Goal: Information Seeking & Learning: Learn about a topic

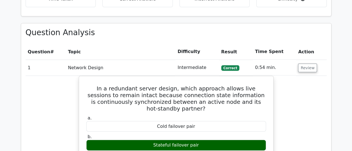
scroll to position [661, 0]
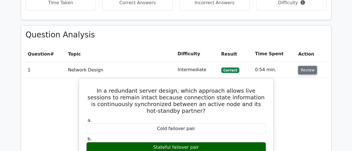
click at [311, 66] on button "Review" at bounding box center [307, 70] width 19 height 9
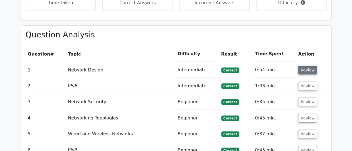
click at [311, 66] on button "Review" at bounding box center [307, 70] width 19 height 9
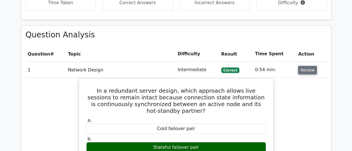
click at [311, 66] on button "Review" at bounding box center [307, 70] width 19 height 9
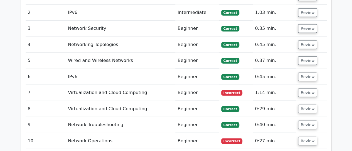
scroll to position [739, 0]
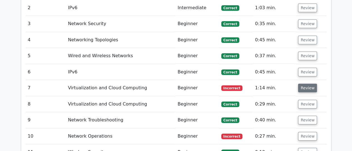
click at [310, 84] on button "Review" at bounding box center [307, 88] width 19 height 9
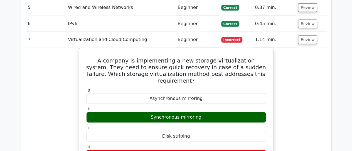
scroll to position [795, 0]
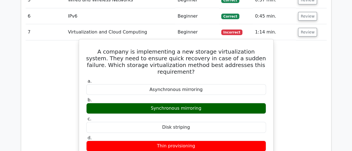
drag, startPoint x: 88, startPoint y: 36, endPoint x: 199, endPoint y: 85, distance: 121.1
click at [199, 85] on div "A company is implementing a new storage virtualization system. They need to ens…" at bounding box center [176, 149] width 190 height 214
copy div "A company is implementing a new storage virtualization system. They need to ens…"
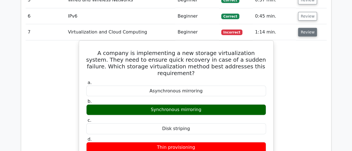
click at [308, 28] on button "Review" at bounding box center [307, 32] width 19 height 9
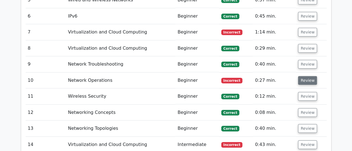
click at [305, 76] on button "Review" at bounding box center [307, 80] width 19 height 9
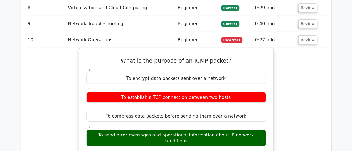
scroll to position [839, 0]
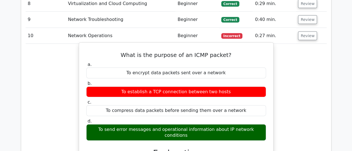
drag, startPoint x: 126, startPoint y: 37, endPoint x: 260, endPoint y: 113, distance: 153.6
click at [260, 113] on div "What is the purpose of an ICMP packet? a. To encrypt data packets sent over a n…" at bounding box center [176, 145] width 190 height 200
copy div "What is the purpose of an ICMP packet? a. To encrypt data packets sent over a n…"
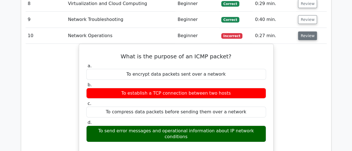
click at [309, 31] on button "Review" at bounding box center [307, 35] width 19 height 9
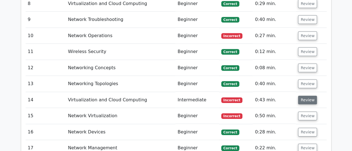
click at [303, 96] on button "Review" at bounding box center [307, 100] width 19 height 9
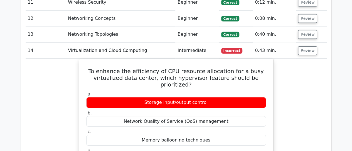
scroll to position [895, 0]
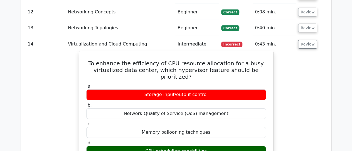
drag, startPoint x: 98, startPoint y: 46, endPoint x: 210, endPoint y: 129, distance: 139.8
copy div "To enhance the efficiency of CPU resource allocation for a busy virtualized dat…"
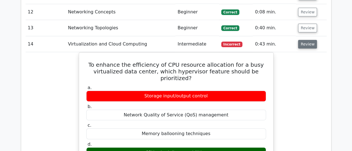
click at [305, 40] on button "Review" at bounding box center [307, 44] width 19 height 9
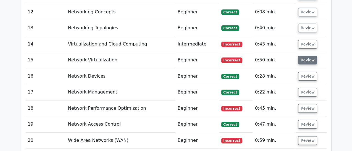
click at [304, 56] on button "Review" at bounding box center [307, 60] width 19 height 9
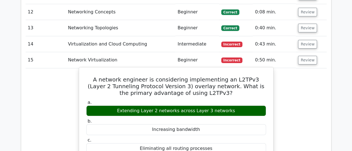
drag, startPoint x: 90, startPoint y: 62, endPoint x: 232, endPoint y: 92, distance: 144.9
copy div "A network engineer is considering implementing an L2TPv3 (Layer 2 Tunneling Pro…"
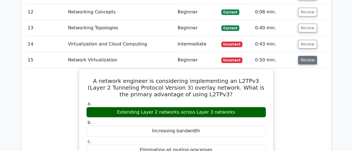
click at [308, 56] on button "Review" at bounding box center [307, 60] width 19 height 9
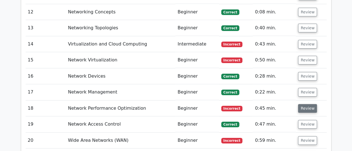
click at [301, 104] on button "Review" at bounding box center [307, 108] width 19 height 9
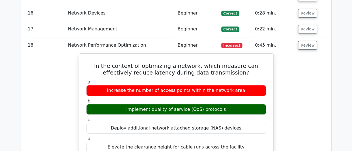
scroll to position [962, 0]
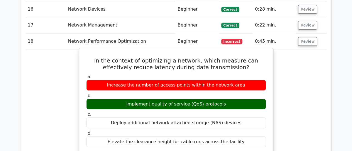
drag, startPoint x: 88, startPoint y: 42, endPoint x: 227, endPoint y: 86, distance: 146.4
copy div "In the context of optimizing a network, which measure can effectively reduce la…"
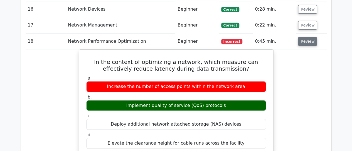
click at [308, 37] on button "Review" at bounding box center [307, 41] width 19 height 9
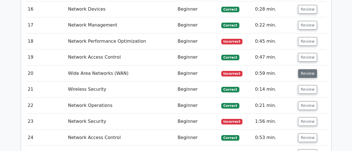
click at [302, 69] on button "Review" at bounding box center [307, 73] width 19 height 9
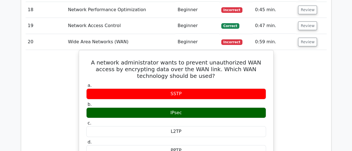
scroll to position [995, 0]
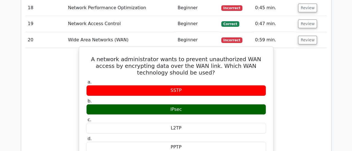
drag, startPoint x: 86, startPoint y: 40, endPoint x: 195, endPoint y: 92, distance: 120.6
click at [195, 92] on div "A network administrator wants to prevent unauthorized WAN access by encrypting …" at bounding box center [176, 145] width 190 height 192
copy div "A network administrator wants to prevent unauthorized WAN access by encrypting …"
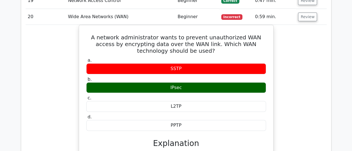
scroll to position [1017, 0]
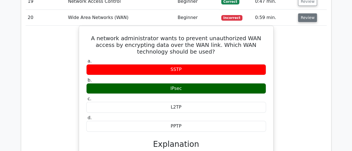
click at [305, 13] on button "Review" at bounding box center [307, 17] width 19 height 9
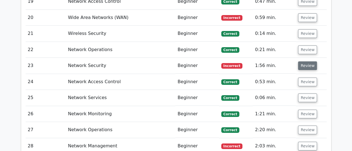
click at [303, 61] on button "Review" at bounding box center [307, 65] width 19 height 9
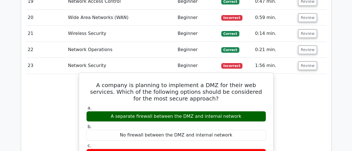
drag, startPoint x: 91, startPoint y: 64, endPoint x: 240, endPoint y: 96, distance: 151.7
copy div "A company is planning to implement a DMZ for their web services. Which of the f…"
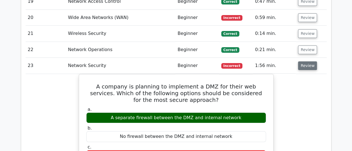
click at [304, 61] on button "Review" at bounding box center [307, 65] width 19 height 9
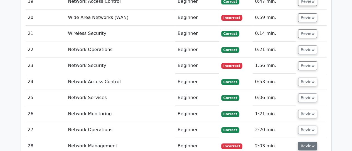
click at [304, 142] on button "Review" at bounding box center [307, 146] width 19 height 9
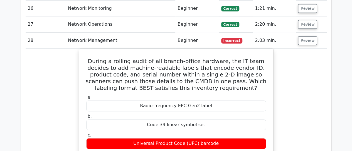
scroll to position [1129, 0]
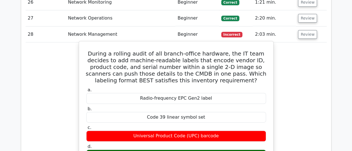
drag, startPoint x: 85, startPoint y: 33, endPoint x: 203, endPoint y: 135, distance: 155.7
copy div "During a rolling audit of all branch-office hardware, the IT team decides to ad…"
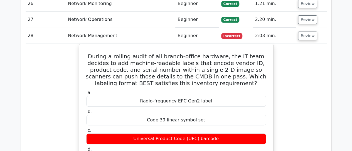
scroll to position [1118, 0]
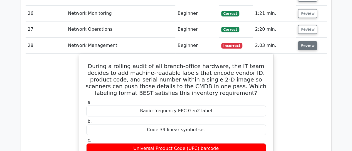
click at [305, 41] on button "Review" at bounding box center [307, 45] width 19 height 9
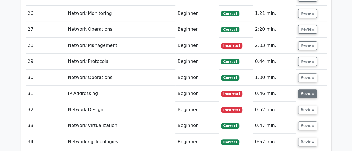
click at [301, 89] on button "Review" at bounding box center [307, 93] width 19 height 9
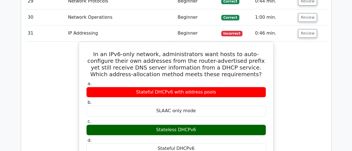
scroll to position [1185, 0]
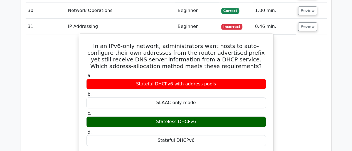
drag, startPoint x: 89, startPoint y: 26, endPoint x: 204, endPoint y: 106, distance: 139.9
click at [204, 106] on div "In an IPv6-only network, administrators want hosts to auto-configure their own …" at bounding box center [176, 146] width 190 height 221
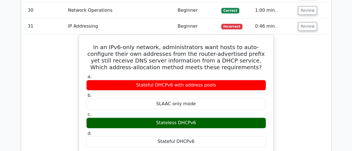
scroll to position [1169, 0]
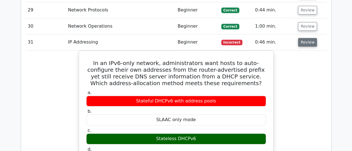
click at [310, 38] on button "Review" at bounding box center [307, 42] width 19 height 9
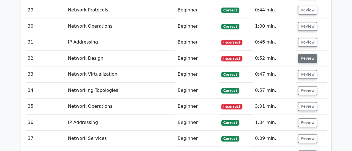
click at [307, 54] on button "Review" at bounding box center [307, 58] width 19 height 9
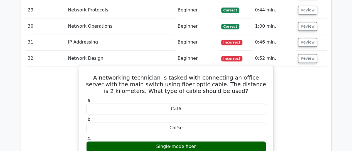
drag, startPoint x: 87, startPoint y: 55, endPoint x: 199, endPoint y: 126, distance: 133.0
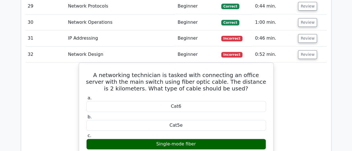
scroll to position [1171, 0]
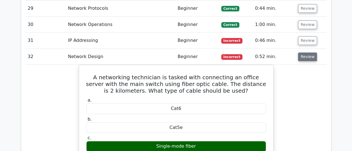
click at [308, 52] on button "Review" at bounding box center [307, 56] width 19 height 9
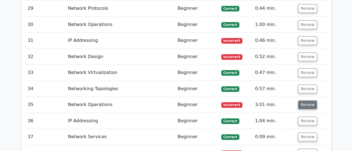
click at [308, 100] on button "Review" at bounding box center [307, 104] width 19 height 9
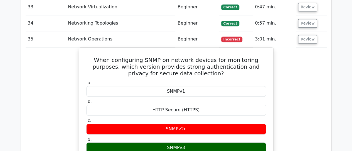
scroll to position [1249, 0]
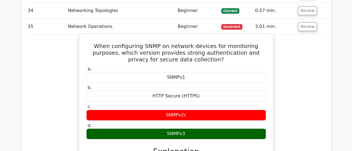
drag, startPoint x: 88, startPoint y: 25, endPoint x: 202, endPoint y: 118, distance: 147.3
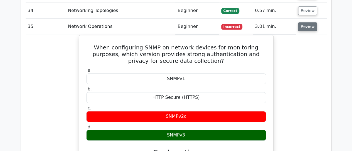
click at [312, 22] on button "Review" at bounding box center [307, 26] width 19 height 9
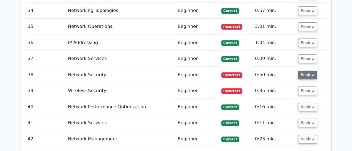
click at [307, 70] on button "Review" at bounding box center [307, 74] width 19 height 9
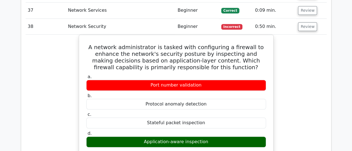
scroll to position [1304, 0]
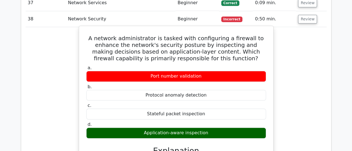
drag, startPoint x: 97, startPoint y: 17, endPoint x: 211, endPoint y: 115, distance: 150.6
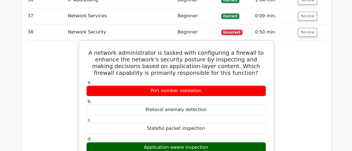
scroll to position [1282, 0]
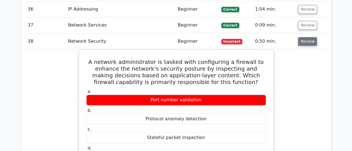
click at [309, 37] on button "Review" at bounding box center [307, 41] width 19 height 9
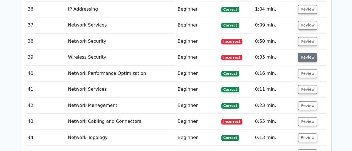
click at [306, 53] on button "Review" at bounding box center [307, 57] width 19 height 9
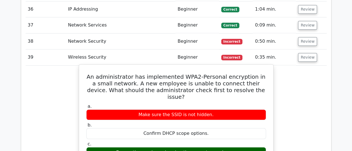
drag, startPoint x: 92, startPoint y: 53, endPoint x: 231, endPoint y: 126, distance: 156.9
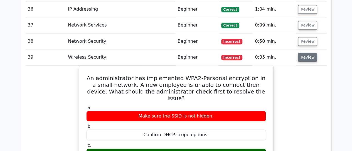
click at [302, 53] on button "Review" at bounding box center [307, 57] width 19 height 9
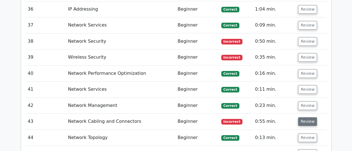
click at [301, 117] on button "Review" at bounding box center [307, 121] width 19 height 9
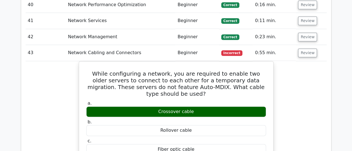
scroll to position [1360, 0]
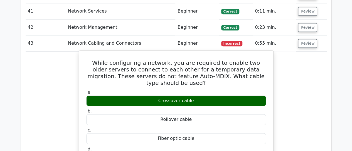
drag, startPoint x: 93, startPoint y: 38, endPoint x: 208, endPoint y: 130, distance: 146.5
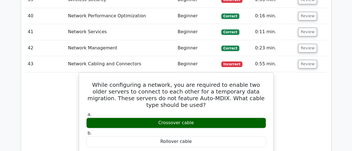
scroll to position [1348, 0]
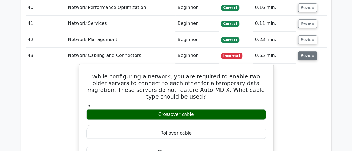
click at [306, 51] on button "Review" at bounding box center [307, 55] width 19 height 9
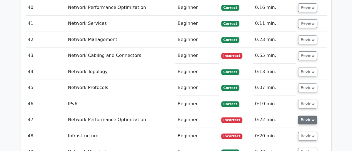
click at [305, 115] on button "Review" at bounding box center [307, 119] width 19 height 9
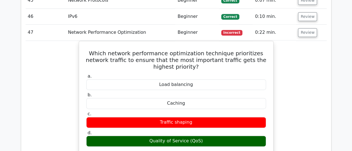
scroll to position [1429, 0]
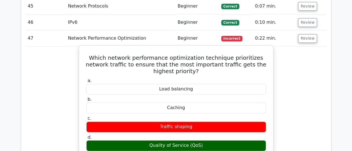
drag, startPoint x: 96, startPoint y: 35, endPoint x: 213, endPoint y: 123, distance: 145.9
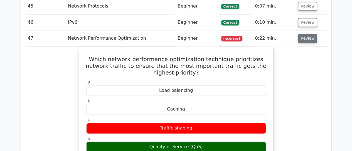
click at [307, 34] on button "Review" at bounding box center [307, 38] width 19 height 9
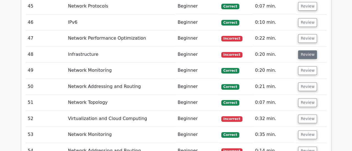
click at [307, 50] on button "Review" at bounding box center [307, 54] width 19 height 9
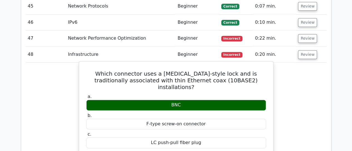
drag, startPoint x: 98, startPoint y: 50, endPoint x: 201, endPoint y: 76, distance: 106.9
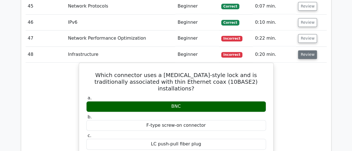
click at [307, 50] on button "Review" at bounding box center [307, 54] width 19 height 9
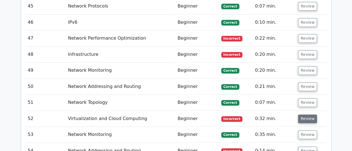
click at [306, 114] on button "Review" at bounding box center [307, 118] width 19 height 9
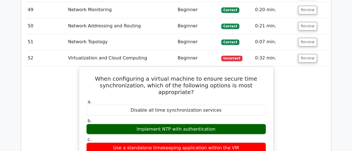
scroll to position [1496, 0]
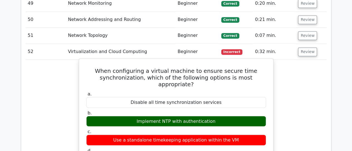
drag, startPoint x: 126, startPoint y: 51, endPoint x: 225, endPoint y: 93, distance: 107.3
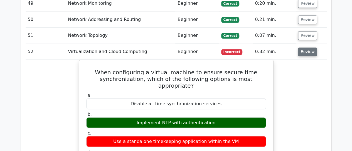
click at [305, 47] on button "Review" at bounding box center [307, 51] width 19 height 9
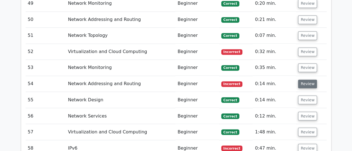
click at [303, 79] on button "Review" at bounding box center [307, 83] width 19 height 9
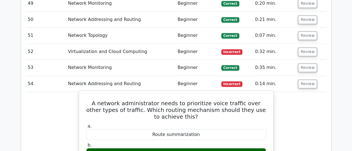
drag, startPoint x: 92, startPoint y: 80, endPoint x: 211, endPoint y: 130, distance: 128.8
click at [211, 148] on div "Quality of Service (QoS)" at bounding box center [176, 153] width 180 height 11
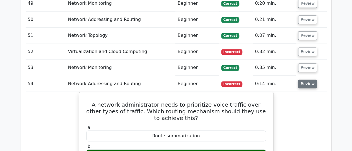
click at [306, 79] on button "Review" at bounding box center [307, 83] width 19 height 9
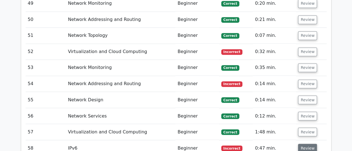
click at [309, 143] on button "Review" at bounding box center [307, 147] width 19 height 9
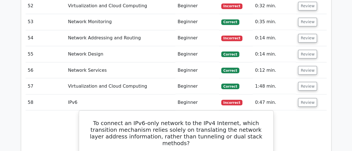
scroll to position [1552, 0]
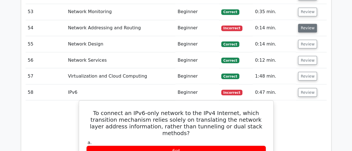
click at [303, 24] on button "Review" at bounding box center [307, 28] width 19 height 9
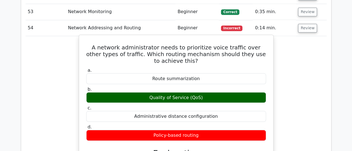
drag, startPoint x: 92, startPoint y: 25, endPoint x: 213, endPoint y: 74, distance: 129.8
click at [213, 74] on div "A network administrator needs to prioritize voice traffic over other types of t…" at bounding box center [176, 147] width 190 height 221
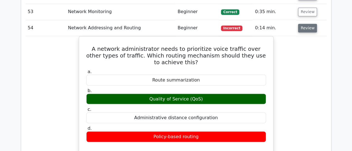
click at [311, 24] on button "Review" at bounding box center [307, 28] width 19 height 9
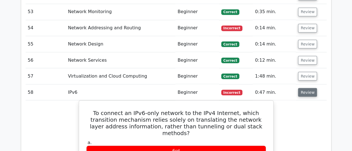
click at [308, 88] on button "Review" at bounding box center [307, 92] width 19 height 9
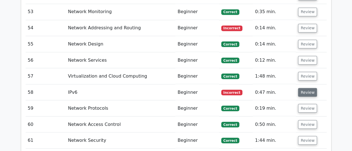
click at [308, 88] on button "Review" at bounding box center [307, 92] width 19 height 9
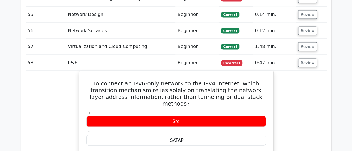
scroll to position [1585, 0]
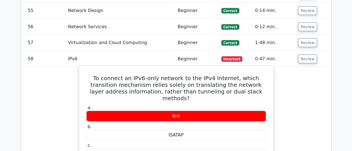
drag, startPoint x: 89, startPoint y: 55, endPoint x: 200, endPoint y: 144, distance: 142.9
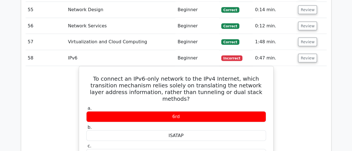
scroll to position [1584, 0]
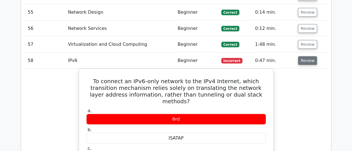
click at [305, 56] on button "Review" at bounding box center [307, 60] width 19 height 9
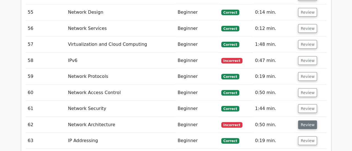
click at [306, 120] on button "Review" at bounding box center [307, 124] width 19 height 9
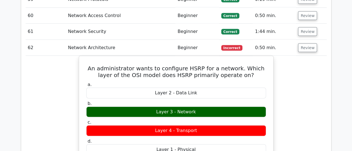
scroll to position [1688, 0]
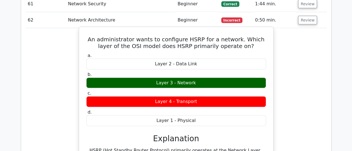
drag, startPoint x: 89, startPoint y: 15, endPoint x: 206, endPoint y: 61, distance: 124.7
click at [206, 61] on div "An administrator wants to configure HSRP for a network. Which layer of the OSI …" at bounding box center [176, 127] width 190 height 197
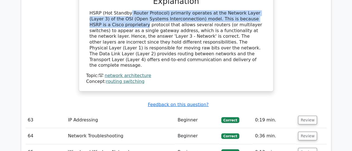
scroll to position [1810, 0]
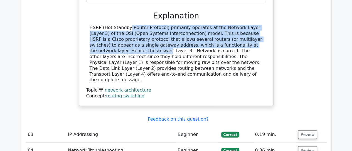
drag, startPoint x: 90, startPoint y: 124, endPoint x: 224, endPoint y: 21, distance: 169.1
click at [224, 25] on div "HSRP (Hot Standby Router Protocol) primarily operates at the Network Layer (Lay…" at bounding box center [176, 54] width 173 height 58
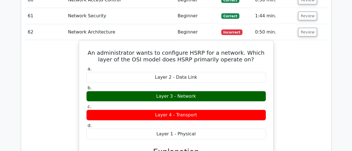
scroll to position [1677, 0]
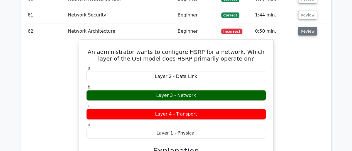
click at [313, 27] on button "Review" at bounding box center [307, 31] width 19 height 9
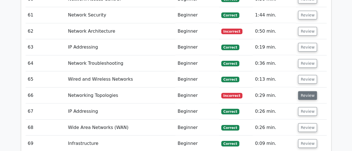
click at [305, 91] on button "Review" at bounding box center [307, 95] width 19 height 9
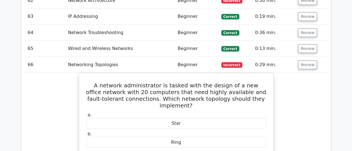
scroll to position [1721, 0]
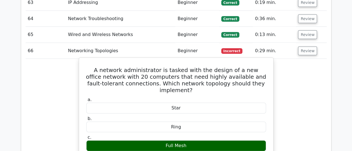
drag, startPoint x: 94, startPoint y: 44, endPoint x: 189, endPoint y: 116, distance: 118.9
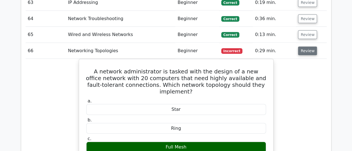
click at [309, 47] on button "Review" at bounding box center [307, 51] width 19 height 9
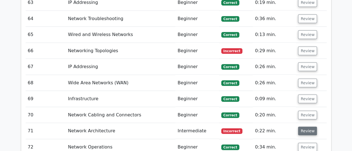
click at [304, 126] on button "Review" at bounding box center [307, 130] width 19 height 9
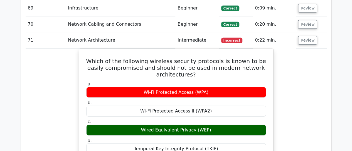
scroll to position [1822, 0]
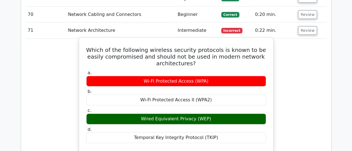
drag, startPoint x: 87, startPoint y: 25, endPoint x: 228, endPoint y: 97, distance: 158.5
click at [228, 97] on div "Which of the following wireless security protocols is known to be easily compro…" at bounding box center [176, 136] width 190 height 192
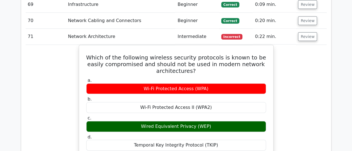
scroll to position [1814, 0]
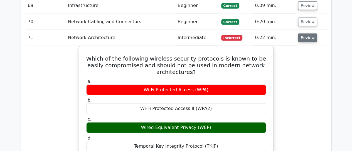
click at [309, 33] on button "Review" at bounding box center [307, 37] width 19 height 9
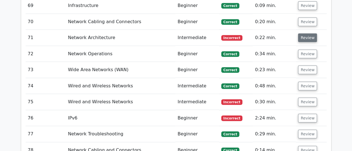
click at [308, 33] on button "Review" at bounding box center [307, 37] width 19 height 9
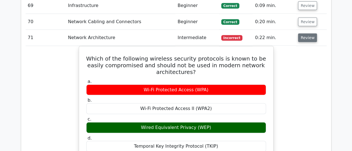
click at [308, 33] on button "Review" at bounding box center [307, 37] width 19 height 9
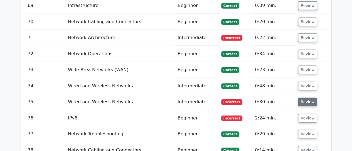
click at [308, 98] on button "Review" at bounding box center [307, 102] width 19 height 9
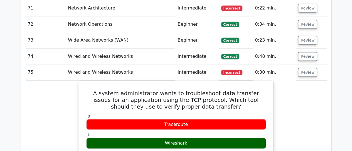
scroll to position [1848, 0]
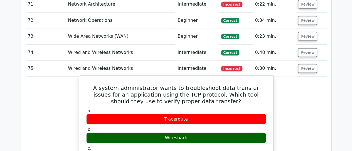
drag, startPoint x: 89, startPoint y: 60, endPoint x: 188, endPoint y: 113, distance: 112.2
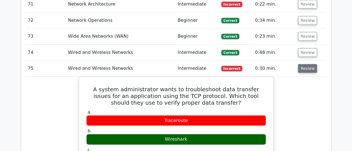
click at [305, 64] on button "Review" at bounding box center [307, 68] width 19 height 9
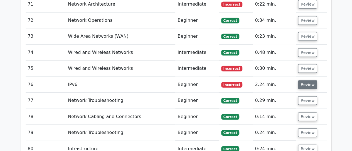
click at [305, 80] on button "Review" at bounding box center [307, 84] width 19 height 9
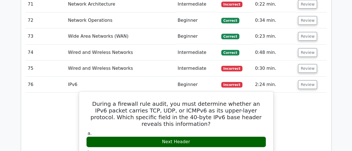
drag, startPoint x: 95, startPoint y: 78, endPoint x: 189, endPoint y: 110, distance: 99.6
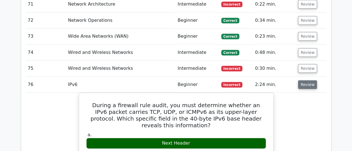
click at [303, 80] on button "Review" at bounding box center [307, 84] width 19 height 9
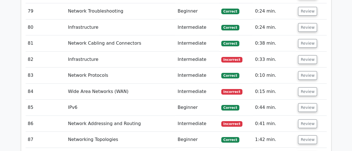
scroll to position [1981, 0]
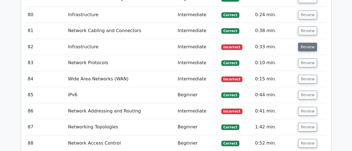
click at [302, 43] on button "Review" at bounding box center [307, 47] width 19 height 9
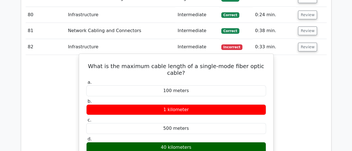
drag, startPoint x: 87, startPoint y: 40, endPoint x: 205, endPoint y: 115, distance: 139.8
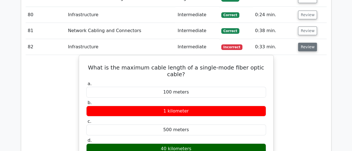
click at [303, 43] on button "Review" at bounding box center [307, 47] width 19 height 9
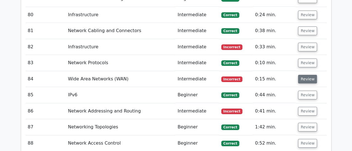
click at [305, 75] on button "Review" at bounding box center [307, 79] width 19 height 9
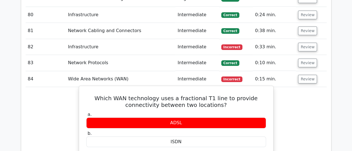
drag, startPoint x: 86, startPoint y: 71, endPoint x: 202, endPoint y: 133, distance: 131.9
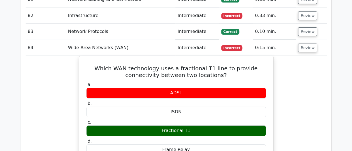
scroll to position [1987, 0]
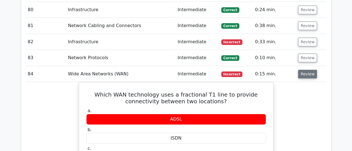
click at [307, 70] on button "Review" at bounding box center [307, 74] width 19 height 9
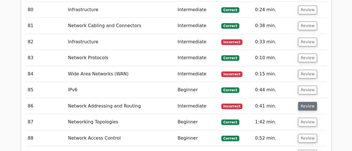
click at [304, 102] on button "Review" at bounding box center [307, 106] width 19 height 9
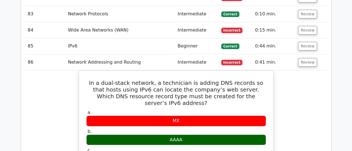
scroll to position [2042, 0]
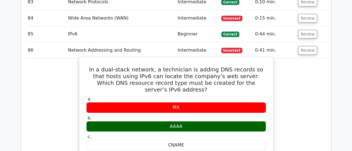
drag, startPoint x: 91, startPoint y: 41, endPoint x: 188, endPoint y: 95, distance: 111.1
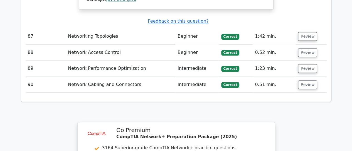
scroll to position [2321, 0]
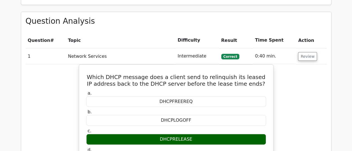
scroll to position [671, 0]
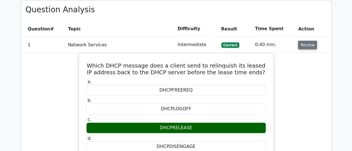
click at [310, 41] on button "Review" at bounding box center [307, 45] width 19 height 9
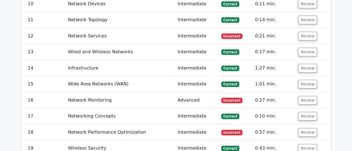
scroll to position [860, 0]
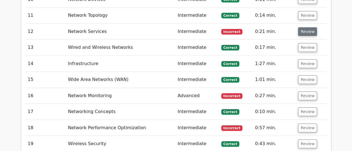
click at [305, 27] on button "Review" at bounding box center [307, 31] width 19 height 9
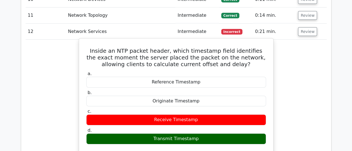
drag, startPoint x: 85, startPoint y: 33, endPoint x: 218, endPoint y: 121, distance: 159.2
copy div "Inside an NTP packet header, which timestamp field identifies the exact moment …"
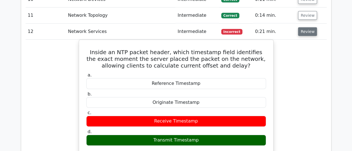
click at [306, 27] on button "Review" at bounding box center [307, 31] width 19 height 9
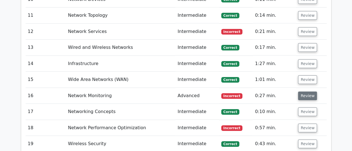
click at [306, 91] on button "Review" at bounding box center [307, 95] width 19 height 9
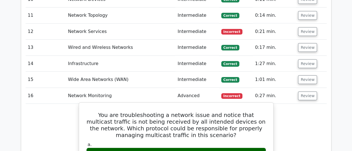
drag, startPoint x: 93, startPoint y: 96, endPoint x: 191, endPoint y: 133, distance: 104.0
copy div "You are troubleshooting a network issue and notice that multicast traffic is no…"
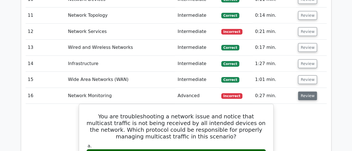
click at [306, 91] on button "Review" at bounding box center [307, 95] width 19 height 9
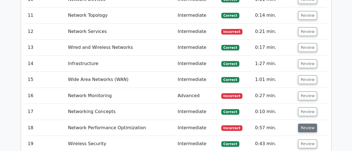
click at [306, 123] on button "Review" at bounding box center [307, 127] width 19 height 9
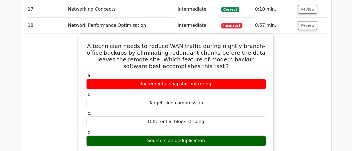
scroll to position [972, 0]
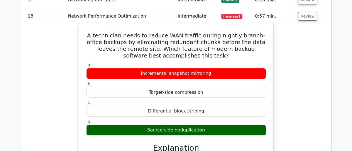
drag, startPoint x: 87, startPoint y: 16, endPoint x: 210, endPoint y: 111, distance: 154.4
click at [210, 111] on div "A technician needs to reduce WAN traffic during nightly branch-office backups b…" at bounding box center [176, 144] width 190 height 239
copy div "A technician needs to reduce WAN traffic during nightly branch-office backups b…"
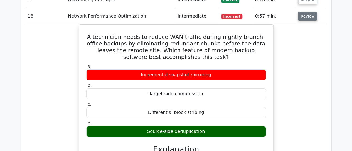
click at [307, 12] on button "Review" at bounding box center [307, 16] width 19 height 9
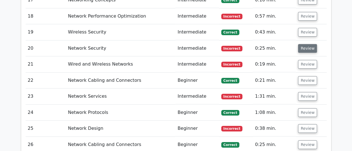
click at [305, 44] on button "Review" at bounding box center [307, 48] width 19 height 9
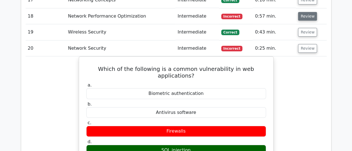
click at [305, 12] on button "Review" at bounding box center [307, 16] width 19 height 9
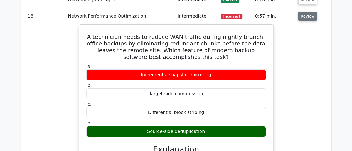
click at [305, 12] on button "Review" at bounding box center [307, 16] width 19 height 9
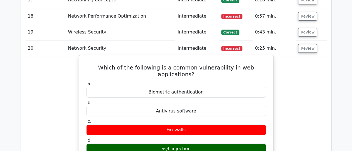
drag, startPoint x: 87, startPoint y: 52, endPoint x: 222, endPoint y: 122, distance: 152.3
copy div "Which of the following is a common vulnerability in web applications? a. Biomet…"
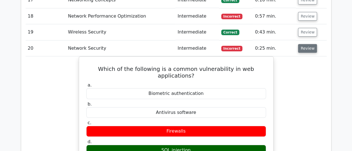
click at [308, 44] on button "Review" at bounding box center [307, 48] width 19 height 9
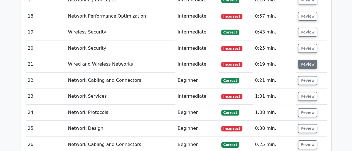
click at [306, 60] on button "Review" at bounding box center [307, 64] width 19 height 9
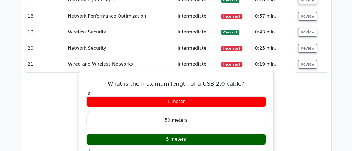
drag, startPoint x: 115, startPoint y: 65, endPoint x: 196, endPoint y: 118, distance: 97.1
copy div "What is the maximum length of a USB 2.0 cable? a. 1 meter b. 50 meters c. 5 met…"
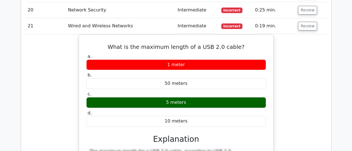
scroll to position [984, 0]
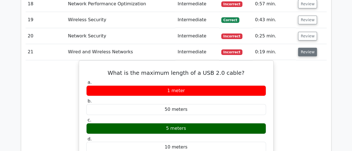
click at [302, 48] on button "Review" at bounding box center [307, 52] width 19 height 9
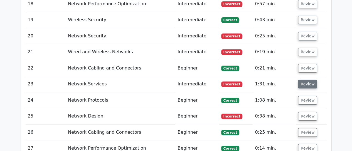
click at [304, 80] on button "Review" at bounding box center [307, 84] width 19 height 9
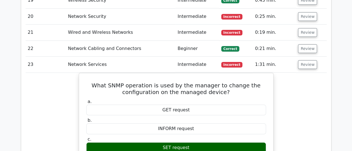
scroll to position [1017, 0]
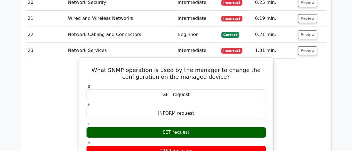
drag, startPoint x: 100, startPoint y: 51, endPoint x: 191, endPoint y: 114, distance: 110.2
copy div "What SNMP operation is used by the manager to change the configuration on the m…"
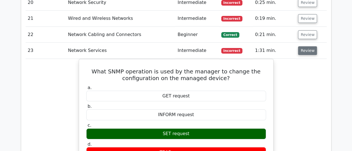
click at [308, 46] on button "Review" at bounding box center [307, 50] width 19 height 9
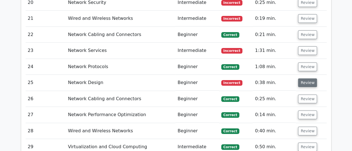
click at [308, 78] on button "Review" at bounding box center [307, 82] width 19 height 9
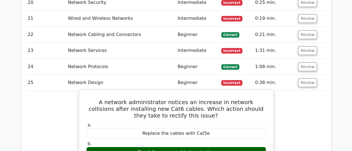
drag, startPoint x: 88, startPoint y: 84, endPoint x: 212, endPoint y: 128, distance: 132.1
copy div "A network administrator notices an increase in network collisions after install…"
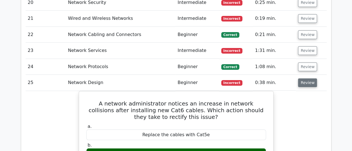
click at [305, 78] on button "Review" at bounding box center [307, 82] width 19 height 9
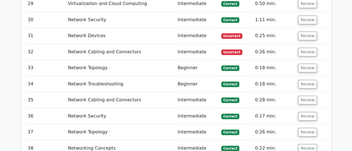
scroll to position [1162, 0]
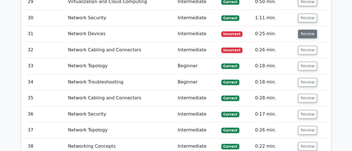
click at [301, 30] on button "Review" at bounding box center [307, 34] width 19 height 9
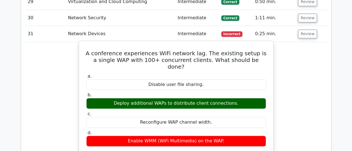
drag, startPoint x: 93, startPoint y: 33, endPoint x: 240, endPoint y: 76, distance: 152.8
copy div "A conference experiences WiFi network lag. The existing setup is a single WAP w…"
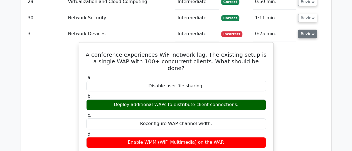
click at [308, 30] on button "Review" at bounding box center [307, 34] width 19 height 9
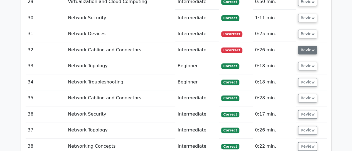
click at [309, 46] on button "Review" at bounding box center [307, 50] width 19 height 9
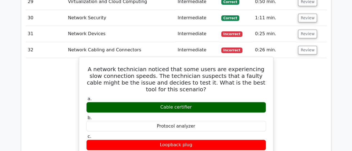
drag, startPoint x: 91, startPoint y: 50, endPoint x: 204, endPoint y: 82, distance: 117.6
copy div "A network technician noticed that some users are experiencing slow connection s…"
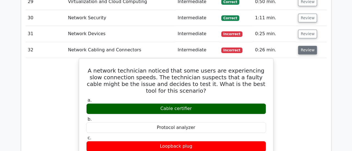
click at [310, 46] on button "Review" at bounding box center [307, 50] width 19 height 9
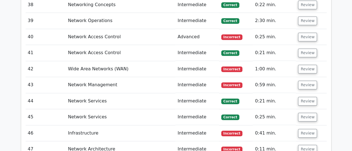
scroll to position [1307, 0]
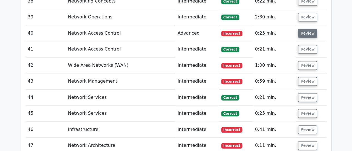
click at [306, 29] on button "Review" at bounding box center [307, 33] width 19 height 9
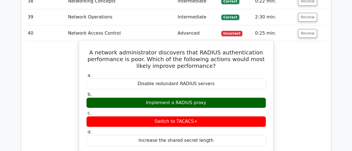
drag, startPoint x: 98, startPoint y: 30, endPoint x: 220, endPoint y: 82, distance: 132.3
copy div "A network administrator discovers that RADIUS authentication performance is poo…"
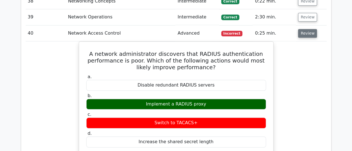
click at [313, 29] on button "Review" at bounding box center [307, 33] width 19 height 9
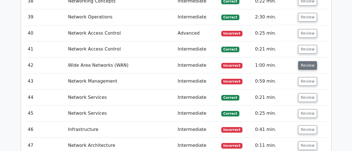
click at [307, 61] on button "Review" at bounding box center [307, 65] width 19 height 9
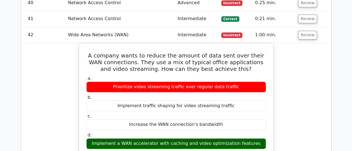
scroll to position [1341, 0]
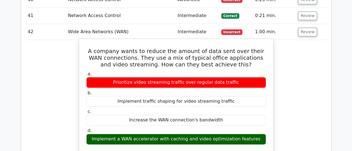
drag, startPoint x: 89, startPoint y: 31, endPoint x: 259, endPoint y: 119, distance: 191.0
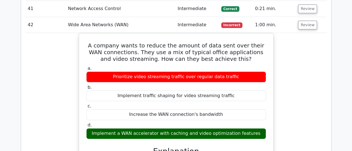
scroll to position [1346, 0]
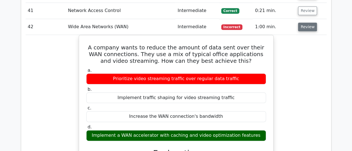
click at [305, 23] on button "Review" at bounding box center [307, 27] width 19 height 9
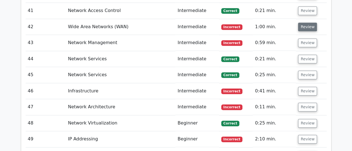
click at [305, 23] on button "Review" at bounding box center [307, 27] width 19 height 9
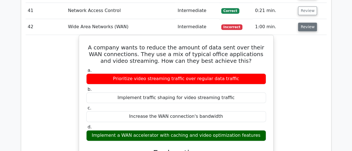
click at [305, 23] on button "Review" at bounding box center [307, 27] width 19 height 9
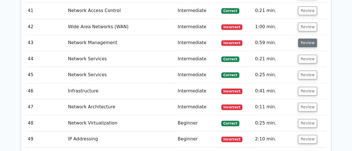
click at [306, 38] on button "Review" at bounding box center [307, 42] width 19 height 9
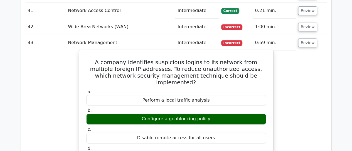
drag, startPoint x: 91, startPoint y: 41, endPoint x: 213, endPoint y: 91, distance: 131.5
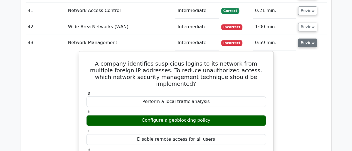
click at [303, 38] on button "Review" at bounding box center [307, 42] width 19 height 9
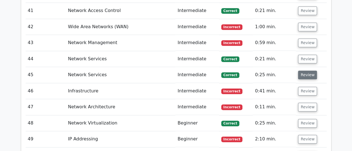
click at [306, 70] on button "Review" at bounding box center [307, 74] width 19 height 9
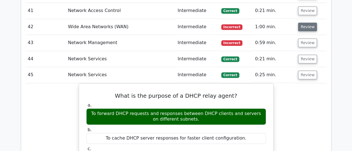
click at [303, 23] on button "Review" at bounding box center [307, 27] width 19 height 9
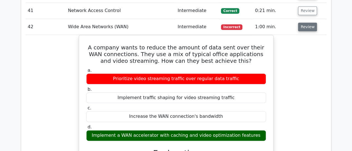
click at [302, 23] on button "Review" at bounding box center [307, 27] width 19 height 9
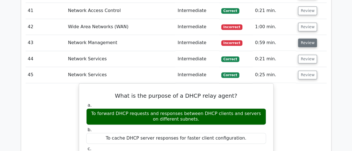
click at [304, 38] on button "Review" at bounding box center [307, 42] width 19 height 9
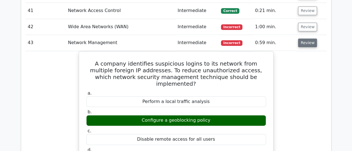
click at [306, 38] on button "Review" at bounding box center [307, 42] width 19 height 9
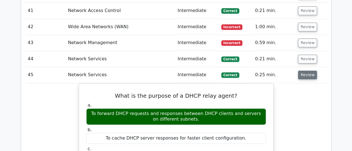
click at [306, 70] on button "Review" at bounding box center [307, 74] width 19 height 9
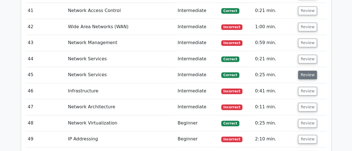
click at [306, 70] on button "Review" at bounding box center [307, 74] width 19 height 9
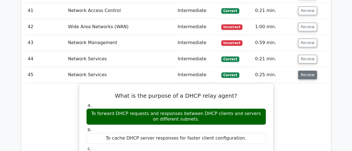
click at [306, 70] on button "Review" at bounding box center [307, 74] width 19 height 9
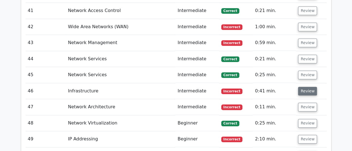
click at [308, 87] on button "Review" at bounding box center [307, 91] width 19 height 9
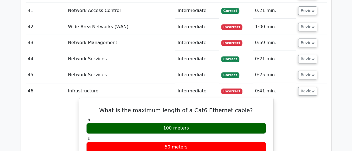
drag, startPoint x: 107, startPoint y: 87, endPoint x: 198, endPoint y: 106, distance: 92.6
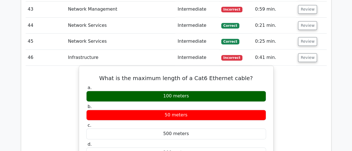
scroll to position [1379, 0]
click at [308, 53] on button "Review" at bounding box center [307, 57] width 19 height 9
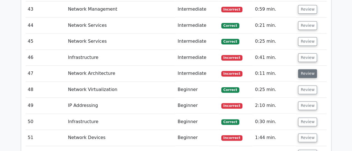
click at [309, 69] on button "Review" at bounding box center [307, 73] width 19 height 9
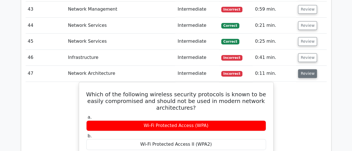
click at [304, 69] on button "Review" at bounding box center [307, 73] width 19 height 9
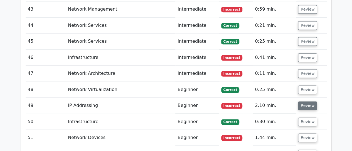
click at [304, 101] on button "Review" at bounding box center [307, 105] width 19 height 9
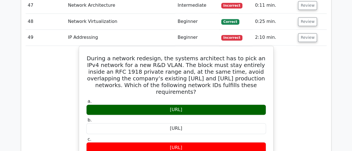
scroll to position [1435, 0]
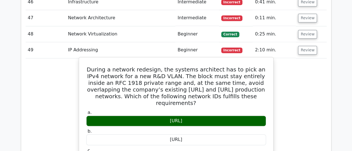
drag, startPoint x: 91, startPoint y: 48, endPoint x: 199, endPoint y: 145, distance: 145.4
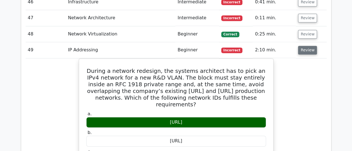
click at [309, 46] on button "Review" at bounding box center [307, 50] width 19 height 9
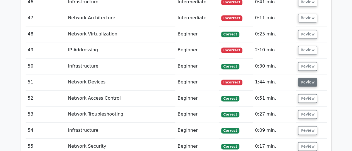
click at [309, 78] on button "Review" at bounding box center [307, 82] width 19 height 9
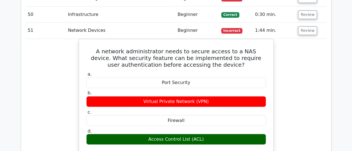
scroll to position [1490, 0]
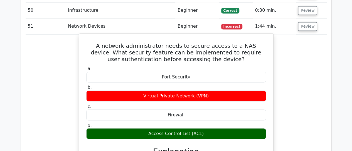
drag, startPoint x: 88, startPoint y: 22, endPoint x: 216, endPoint y: 111, distance: 156.4
click at [216, 111] on div "A network administrator needs to secure access to a NAS device. What security f…" at bounding box center [176, 143] width 190 height 215
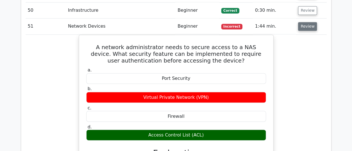
click at [309, 22] on button "Review" at bounding box center [307, 26] width 19 height 9
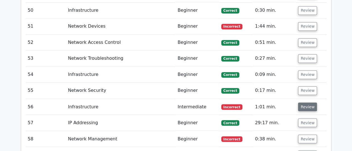
click at [305, 102] on button "Review" at bounding box center [307, 106] width 19 height 9
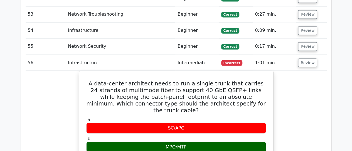
scroll to position [1546, 0]
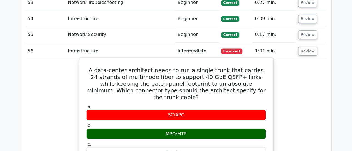
drag, startPoint x: 94, startPoint y: 47, endPoint x: 191, endPoint y: 107, distance: 113.4
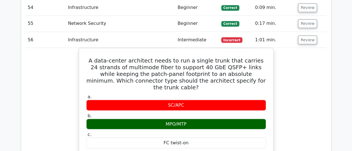
scroll to position [1548, 0]
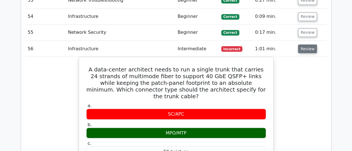
click at [308, 44] on button "Review" at bounding box center [307, 48] width 19 height 9
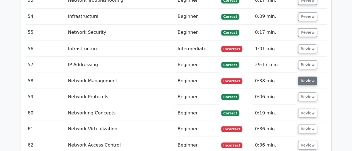
click at [305, 76] on button "Review" at bounding box center [307, 80] width 19 height 9
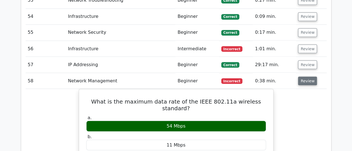
click at [302, 76] on button "Review" at bounding box center [307, 80] width 19 height 9
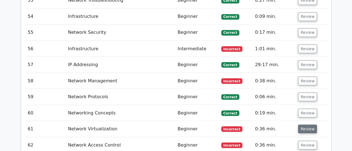
click at [302, 124] on button "Review" at bounding box center [307, 128] width 19 height 9
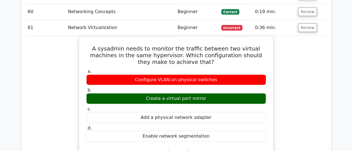
scroll to position [1660, 0]
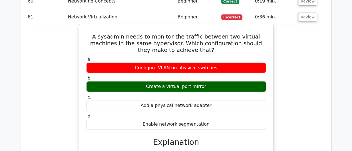
drag, startPoint x: 85, startPoint y: 11, endPoint x: 208, endPoint y: 63, distance: 133.3
click at [208, 63] on div "A sysadmin needs to monitor the traffic between two virtual machines in the sam…" at bounding box center [176, 129] width 190 height 207
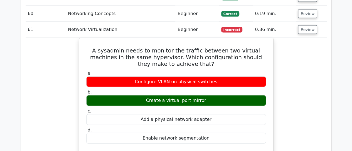
scroll to position [1637, 0]
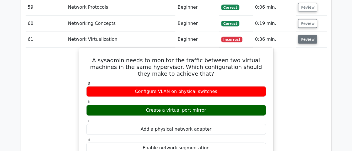
click at [303, 35] on button "Review" at bounding box center [307, 39] width 19 height 9
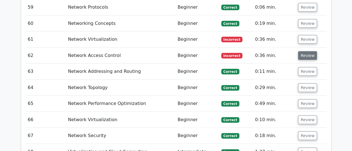
click at [307, 51] on button "Review" at bounding box center [307, 55] width 19 height 9
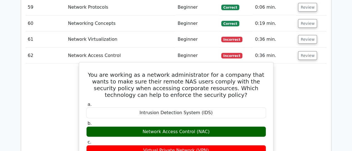
drag, startPoint x: 88, startPoint y: 49, endPoint x: 211, endPoint y: 108, distance: 135.8
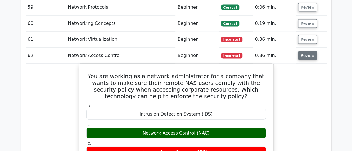
click at [305, 51] on button "Review" at bounding box center [307, 55] width 19 height 9
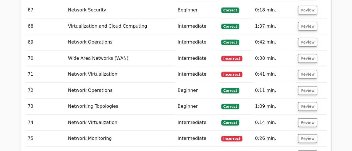
scroll to position [1771, 0]
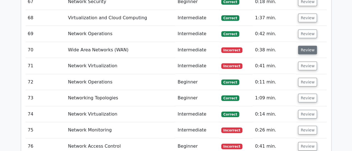
click at [303, 46] on button "Review" at bounding box center [307, 50] width 19 height 9
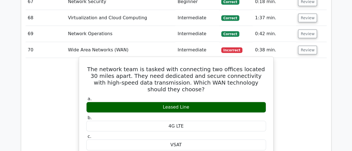
drag, startPoint x: 92, startPoint y: 45, endPoint x: 193, endPoint y: 74, distance: 105.1
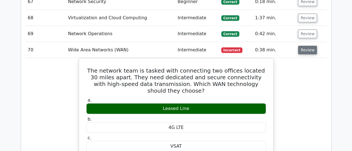
click at [301, 46] on button "Review" at bounding box center [307, 50] width 19 height 9
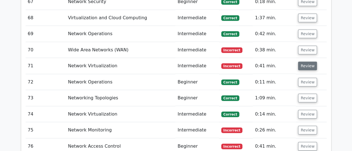
click at [303, 62] on button "Review" at bounding box center [307, 66] width 19 height 9
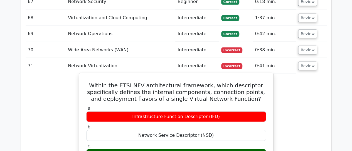
drag, startPoint x: 98, startPoint y: 59, endPoint x: 201, endPoint y: 131, distance: 125.7
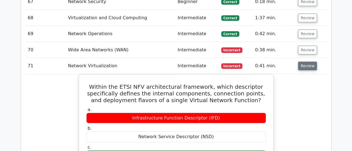
click at [305, 62] on button "Review" at bounding box center [307, 66] width 19 height 9
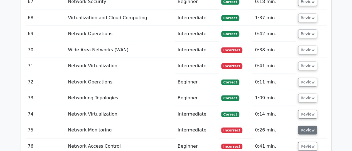
click at [304, 126] on button "Review" at bounding box center [307, 130] width 19 height 9
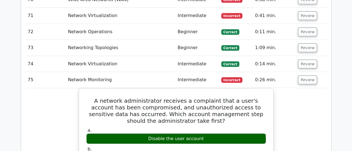
scroll to position [1827, 0]
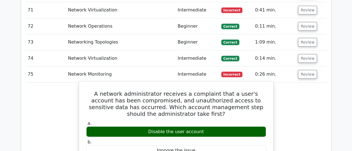
drag, startPoint x: 87, startPoint y: 67, endPoint x: 205, endPoint y: 103, distance: 123.2
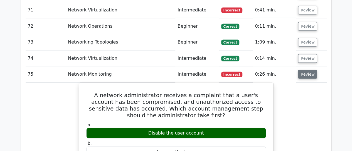
click at [309, 70] on button "Review" at bounding box center [307, 74] width 19 height 9
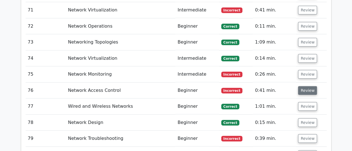
click at [308, 86] on button "Review" at bounding box center [307, 90] width 19 height 9
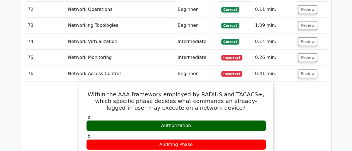
scroll to position [1849, 0]
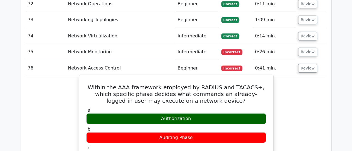
drag, startPoint x: 88, startPoint y: 61, endPoint x: 191, endPoint y: 93, distance: 108.3
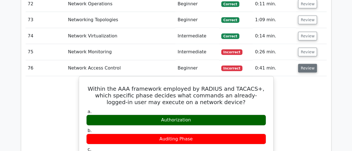
click at [306, 64] on button "Review" at bounding box center [307, 68] width 19 height 9
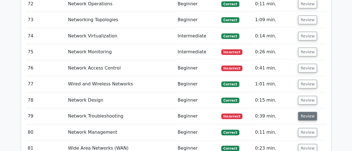
click at [303, 112] on button "Review" at bounding box center [307, 116] width 19 height 9
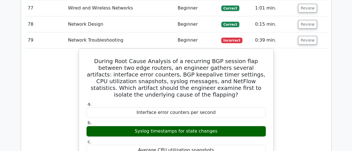
scroll to position [1927, 0]
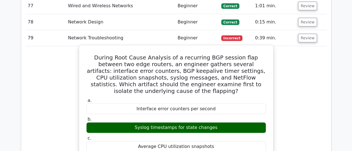
drag, startPoint x: 91, startPoint y: 30, endPoint x: 218, endPoint y: 93, distance: 142.2
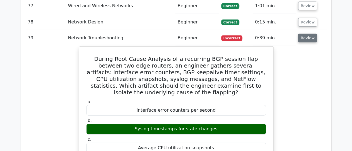
click at [307, 34] on button "Review" at bounding box center [307, 38] width 19 height 9
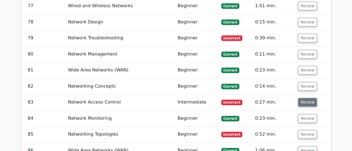
click at [302, 98] on button "Review" at bounding box center [307, 102] width 19 height 9
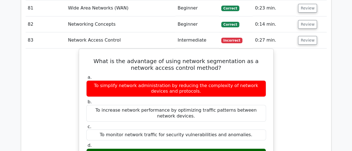
scroll to position [1994, 0]
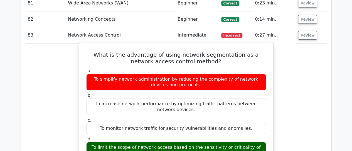
drag, startPoint x: 121, startPoint y: 39, endPoint x: 232, endPoint y: 121, distance: 137.7
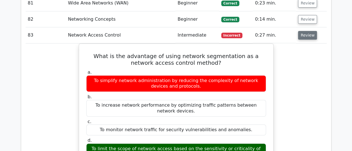
click at [310, 31] on button "Review" at bounding box center [307, 35] width 19 height 9
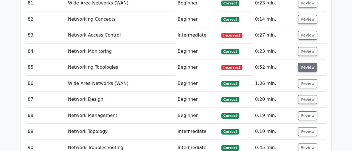
click at [308, 63] on button "Review" at bounding box center [307, 67] width 19 height 9
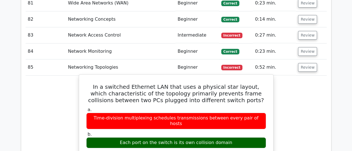
drag, startPoint x: 93, startPoint y: 60, endPoint x: 230, endPoint y: 110, distance: 145.6
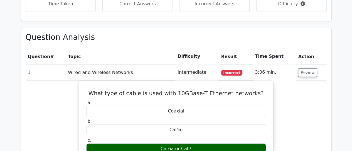
scroll to position [671, 0]
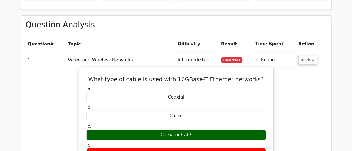
drag, startPoint x: 98, startPoint y: 64, endPoint x: 196, endPoint y: 118, distance: 111.1
copy div "What type of cable is used with 10GBase-T Ethernet networks? a. Coaxial b. Cat5…"
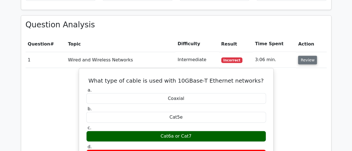
click at [302, 56] on button "Review" at bounding box center [307, 60] width 19 height 9
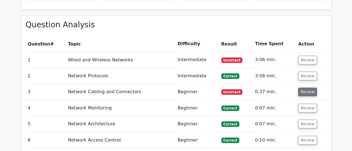
click at [302, 87] on button "Review" at bounding box center [307, 91] width 19 height 9
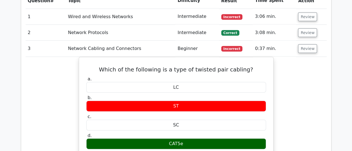
scroll to position [715, 0]
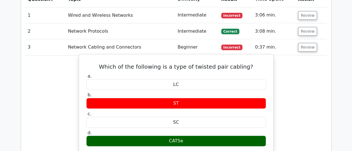
drag, startPoint x: 107, startPoint y: 50, endPoint x: 188, endPoint y: 126, distance: 111.2
click at [188, 126] on div "Which of the following is a type of twisted pair cabling? a. LC b. ST" at bounding box center [176, 154] width 190 height 194
copy div "Which of the following is a type of twisted pair cabling? a. LC b. ST c. SC d. …"
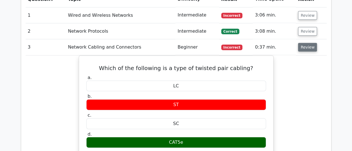
click at [310, 43] on button "Review" at bounding box center [307, 47] width 19 height 9
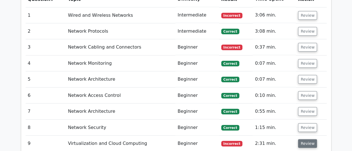
click at [309, 139] on button "Review" at bounding box center [307, 143] width 19 height 9
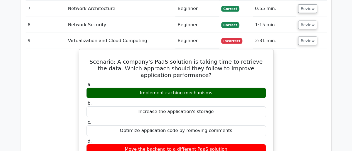
scroll to position [827, 0]
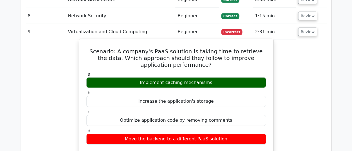
drag, startPoint x: 85, startPoint y: 34, endPoint x: 216, endPoint y: 64, distance: 134.5
copy div "Scenario: A company's PaaS solution is taking time to retrieve the data. Which …"
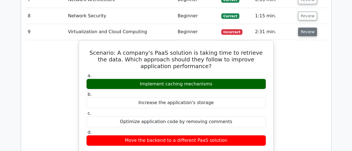
click at [308, 28] on button "Review" at bounding box center [307, 32] width 19 height 9
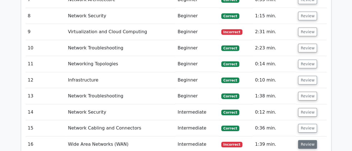
click at [306, 140] on button "Review" at bounding box center [307, 144] width 19 height 9
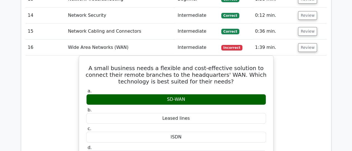
scroll to position [927, 0]
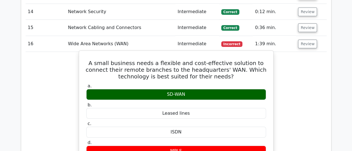
drag, startPoint x: 87, startPoint y: 46, endPoint x: 187, endPoint y: 75, distance: 103.9
copy div "A small business needs a flexible and cost-effective solution to connect their …"
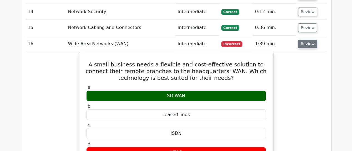
click at [304, 40] on button "Review" at bounding box center [307, 44] width 19 height 9
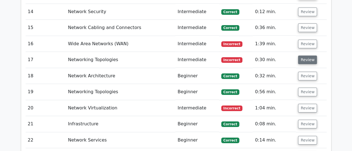
click at [304, 55] on button "Review" at bounding box center [307, 59] width 19 height 9
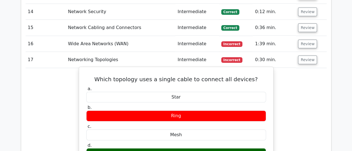
drag, startPoint x: 103, startPoint y: 62, endPoint x: 185, endPoint y: 135, distance: 109.9
copy div "Which topology uses a single cable to connect all devices? a. Star b. Ring c. M…"
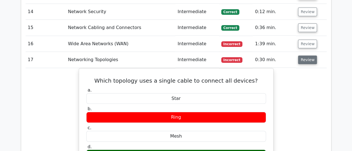
click at [306, 55] on button "Review" at bounding box center [307, 59] width 19 height 9
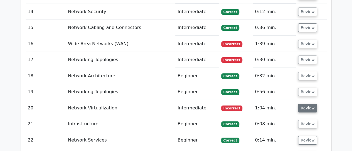
click at [306, 104] on button "Review" at bounding box center [307, 108] width 19 height 9
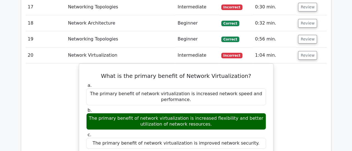
scroll to position [983, 0]
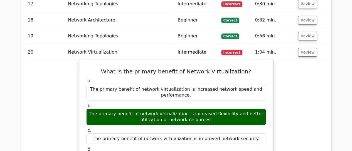
drag, startPoint x: 108, startPoint y: 52, endPoint x: 213, endPoint y: 104, distance: 117.9
copy div "What is the primary benefit of Network Virtualization? a. The primary benefit o…"
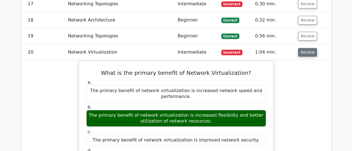
click at [306, 48] on button "Review" at bounding box center [307, 52] width 19 height 9
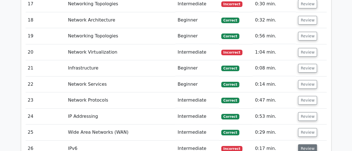
click at [308, 144] on button "Review" at bounding box center [307, 148] width 19 height 9
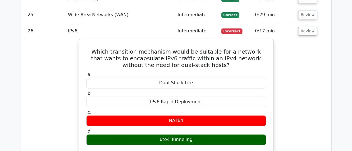
scroll to position [1106, 0]
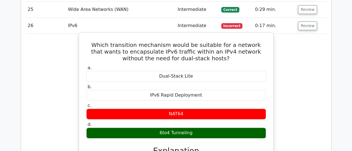
drag, startPoint x: 94, startPoint y: 25, endPoint x: 198, endPoint y: 113, distance: 135.8
click at [198, 113] on div "Which transition mechanism would be suitable for a network that wants to encaps…" at bounding box center [176, 154] width 190 height 238
copy div "Which transition mechanism would be suitable for a network that wants to encaps…"
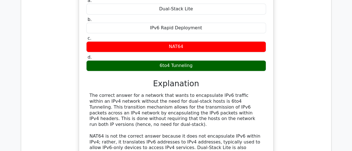
scroll to position [1184, 0]
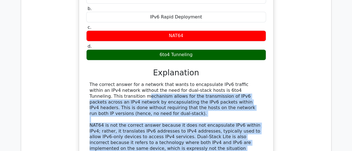
drag, startPoint x: 217, startPoint y: 71, endPoint x: 167, endPoint y: 141, distance: 86.0
click at [167, 141] on div "The correct answer for a network that wants to encapsulate IPv6 traffic within …" at bounding box center [176, 128] width 173 height 93
copy div "This transition mechanism allows for the transmission of IPv6 packets across an…"
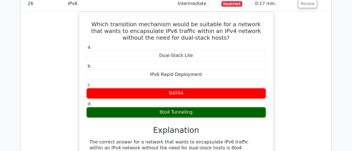
scroll to position [1111, 0]
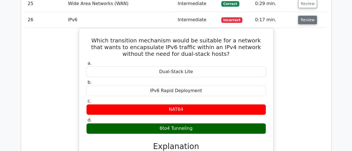
click at [307, 16] on button "Review" at bounding box center [307, 20] width 19 height 9
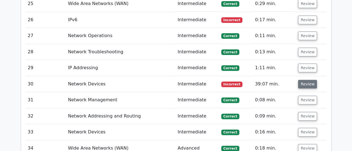
click at [307, 80] on button "Review" at bounding box center [307, 84] width 19 height 9
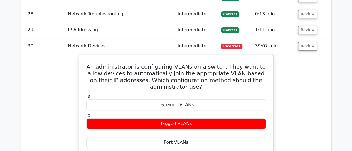
scroll to position [1156, 0]
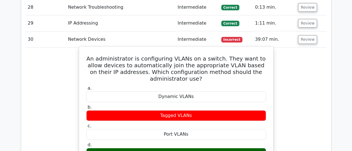
drag, startPoint x: 88, startPoint y: 40, endPoint x: 203, endPoint y: 126, distance: 144.3
copy div "An administrator is configuring VLANs on a switch. They want to allow devices t…"
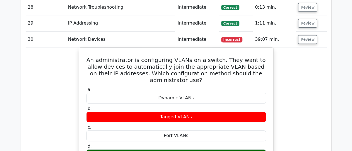
scroll to position [1140, 0]
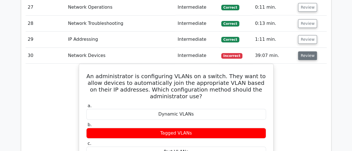
click at [305, 51] on button "Review" at bounding box center [307, 55] width 19 height 9
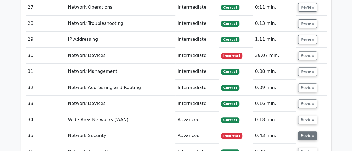
click at [307, 131] on button "Review" at bounding box center [307, 135] width 19 height 9
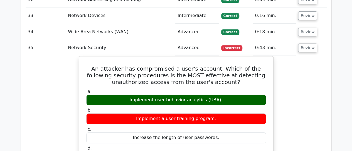
scroll to position [1240, 0]
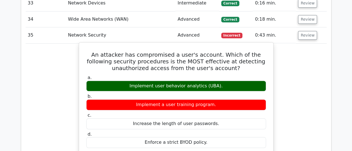
drag, startPoint x: 87, startPoint y: 34, endPoint x: 226, endPoint y: 67, distance: 142.0
click at [226, 67] on div "An attacker has compromised a user's account. Which of the following security p…" at bounding box center [176, 146] width 190 height 203
copy div "An attacker has compromised a user's account. Which of the following security p…"
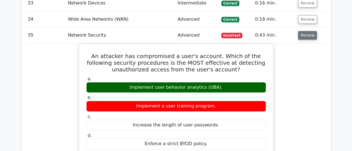
click at [304, 31] on button "Review" at bounding box center [307, 35] width 19 height 9
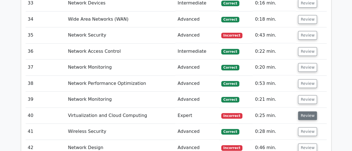
click at [309, 111] on button "Review" at bounding box center [307, 115] width 19 height 9
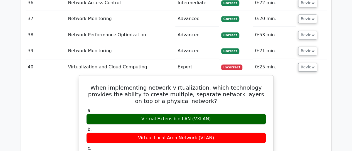
scroll to position [1296, 0]
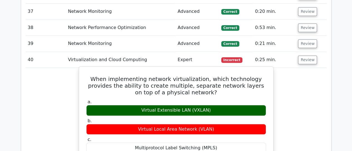
drag, startPoint x: 87, startPoint y: 58, endPoint x: 233, endPoint y: 93, distance: 150.8
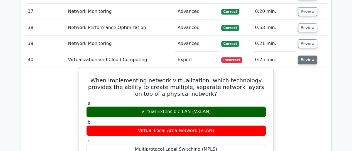
click at [304, 55] on button "Review" at bounding box center [307, 59] width 19 height 9
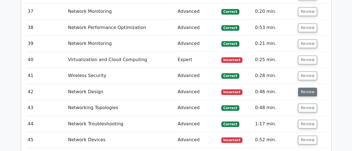
click at [307, 87] on button "Review" at bounding box center [307, 91] width 19 height 9
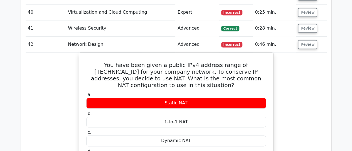
scroll to position [1352, 0]
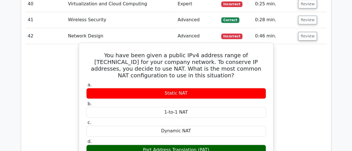
drag, startPoint x: 89, startPoint y: 32, endPoint x: 217, endPoint y: 127, distance: 159.5
click at [217, 127] on div "You have been given a public IPv4 address range of 203.0.113.0/24 for your comp…" at bounding box center [176, 153] width 190 height 216
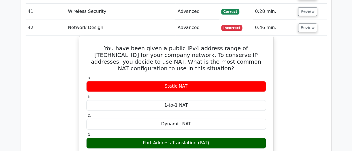
scroll to position [1365, 0]
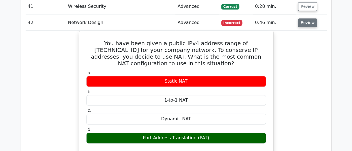
click at [305, 18] on button "Review" at bounding box center [307, 22] width 19 height 9
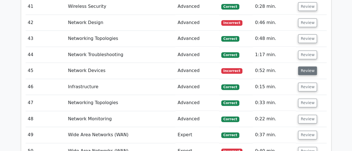
click at [304, 66] on button "Review" at bounding box center [307, 70] width 19 height 9
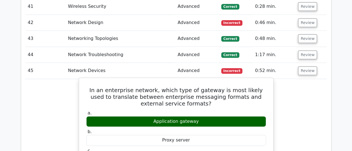
drag, startPoint x: 87, startPoint y: 68, endPoint x: 200, endPoint y: 101, distance: 117.4
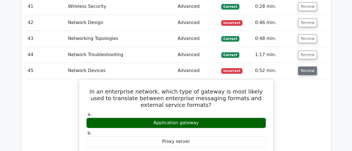
click at [304, 66] on button "Review" at bounding box center [307, 70] width 19 height 9
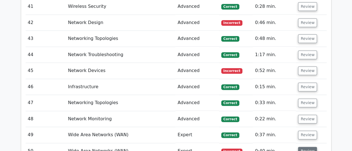
click at [306, 147] on button "Review" at bounding box center [307, 151] width 19 height 9
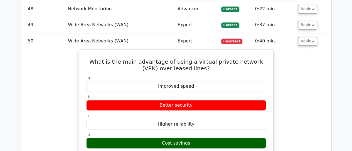
scroll to position [1476, 0]
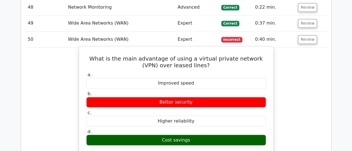
drag, startPoint x: 89, startPoint y: 35, endPoint x: 217, endPoint y: 114, distance: 149.9
click at [217, 114] on div "What is the main advantage of using a virtual private network (VPN) over leased…" at bounding box center [176, 146] width 190 height 197
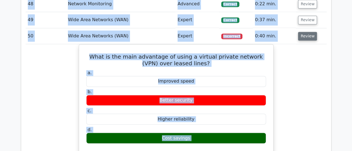
click at [308, 32] on button "Review" at bounding box center [307, 36] width 19 height 9
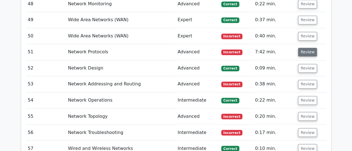
click at [308, 48] on button "Review" at bounding box center [307, 52] width 19 height 9
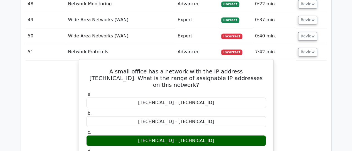
drag, startPoint x: 92, startPoint y: 49, endPoint x: 214, endPoint y: 130, distance: 146.2
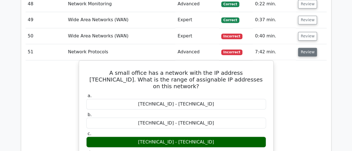
click at [304, 48] on button "Review" at bounding box center [307, 52] width 19 height 9
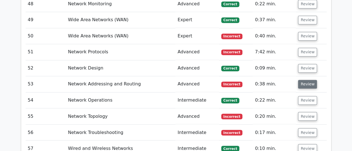
click at [306, 80] on button "Review" at bounding box center [307, 84] width 19 height 9
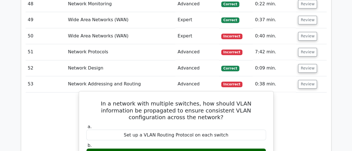
drag, startPoint x: 88, startPoint y: 79, endPoint x: 223, endPoint y: 130, distance: 144.2
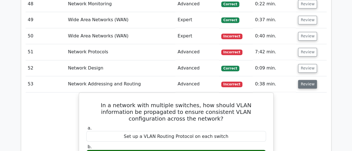
click at [308, 80] on button "Review" at bounding box center [307, 84] width 19 height 9
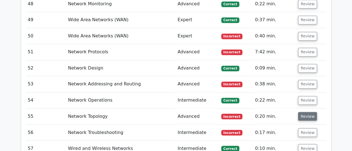
click at [306, 112] on button "Review" at bounding box center [307, 116] width 19 height 9
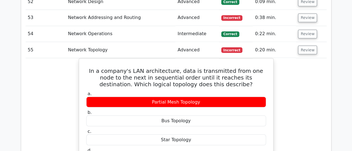
scroll to position [1558, 0]
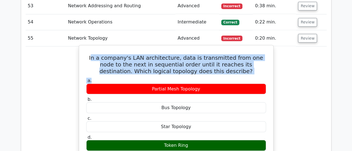
drag, startPoint x: 88, startPoint y: 33, endPoint x: 186, endPoint y: 55, distance: 100.1
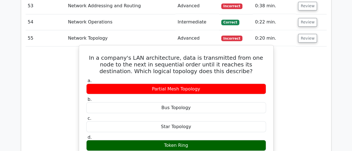
drag, startPoint x: 87, startPoint y: 34, endPoint x: 192, endPoint y: 124, distance: 138.0
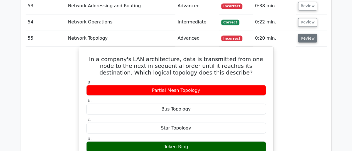
click at [303, 34] on button "Review" at bounding box center [307, 38] width 19 height 9
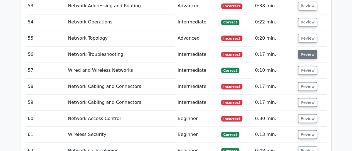
click at [304, 50] on button "Review" at bounding box center [307, 54] width 19 height 9
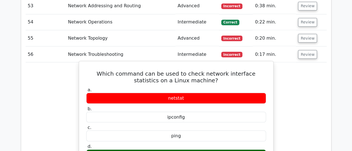
drag, startPoint x: 86, startPoint y: 50, endPoint x: 188, endPoint y: 133, distance: 132.1
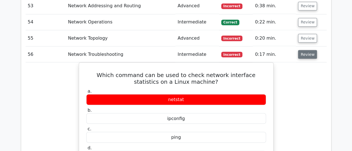
click at [310, 50] on button "Review" at bounding box center [307, 54] width 19 height 9
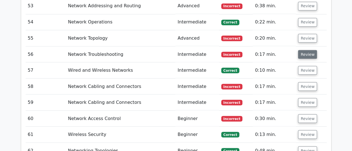
click at [306, 50] on button "Review" at bounding box center [307, 54] width 19 height 9
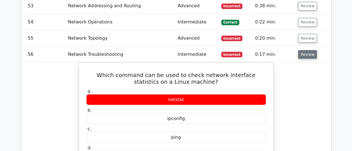
click at [306, 50] on button "Review" at bounding box center [307, 54] width 19 height 9
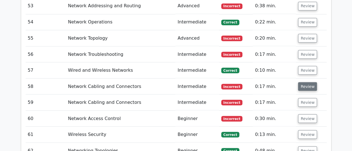
click at [305, 82] on button "Review" at bounding box center [307, 86] width 19 height 9
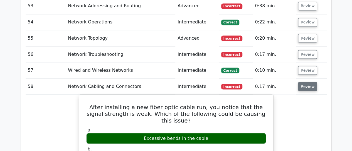
click at [305, 82] on button "Review" at bounding box center [307, 86] width 19 height 9
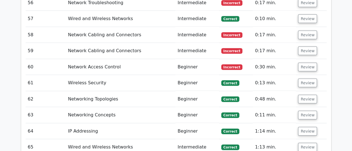
scroll to position [1602, 0]
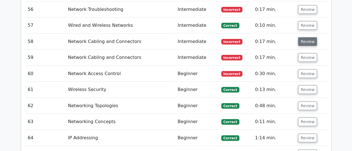
click at [305, 37] on button "Review" at bounding box center [307, 41] width 19 height 9
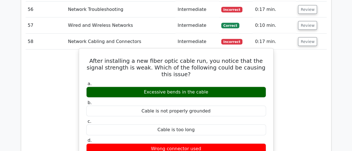
drag, startPoint x: 89, startPoint y: 37, endPoint x: 210, endPoint y: 61, distance: 122.9
click at [210, 61] on div "After installing a new fiber optic cable run, you notice that the signal streng…" at bounding box center [176, 154] width 190 height 207
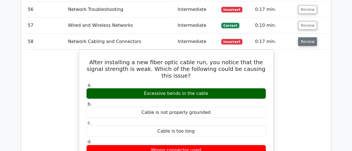
click at [306, 37] on button "Review" at bounding box center [307, 41] width 19 height 9
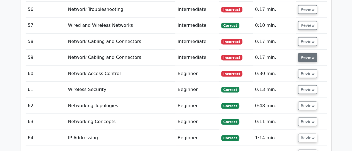
click at [306, 53] on button "Review" at bounding box center [307, 57] width 19 height 9
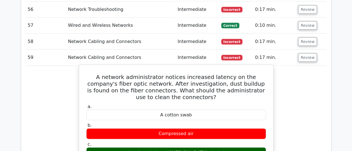
drag, startPoint x: 90, startPoint y: 53, endPoint x: 218, endPoint y: 130, distance: 148.8
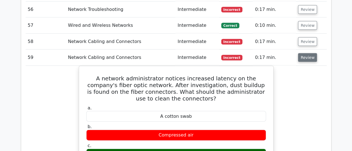
click at [302, 53] on button "Review" at bounding box center [307, 57] width 19 height 9
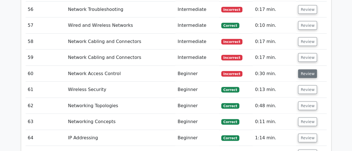
click at [303, 69] on button "Review" at bounding box center [307, 73] width 19 height 9
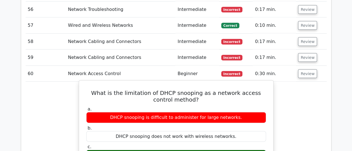
drag, startPoint x: 89, startPoint y: 69, endPoint x: 206, endPoint y: 138, distance: 136.6
